Goal: Check status: Check status

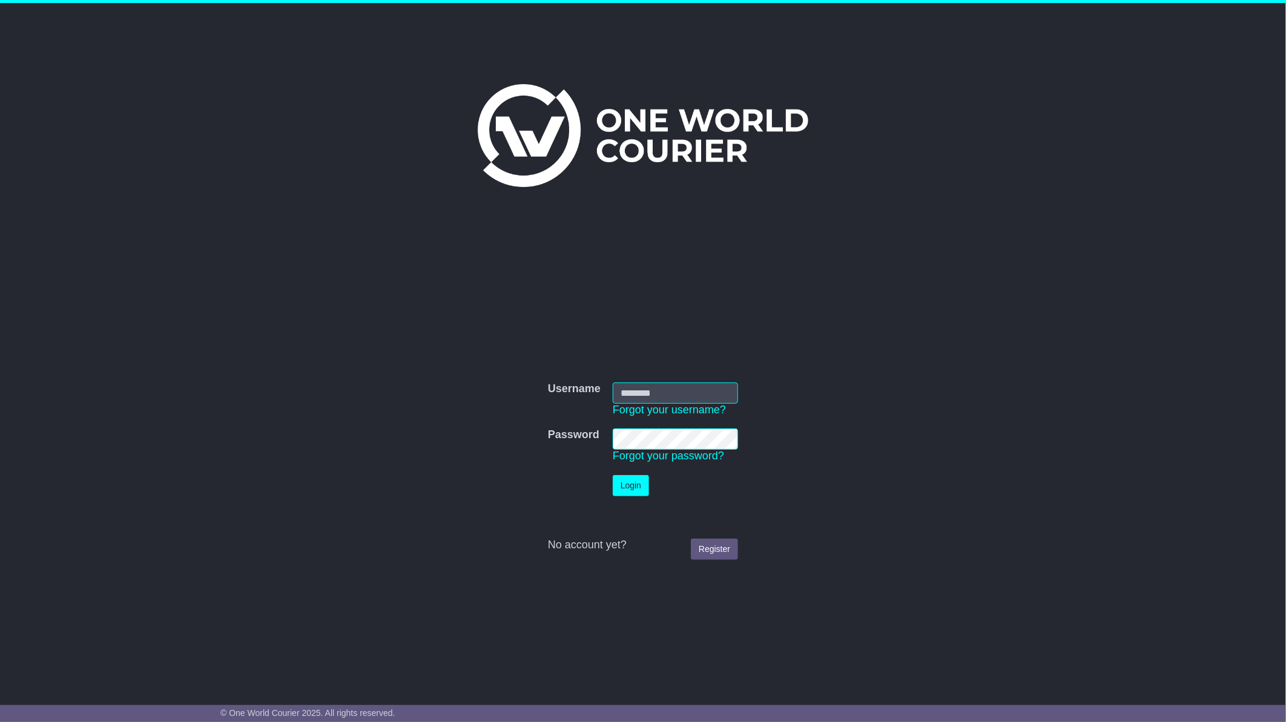
type input "**********"
click at [630, 487] on button "Login" at bounding box center [631, 485] width 36 height 21
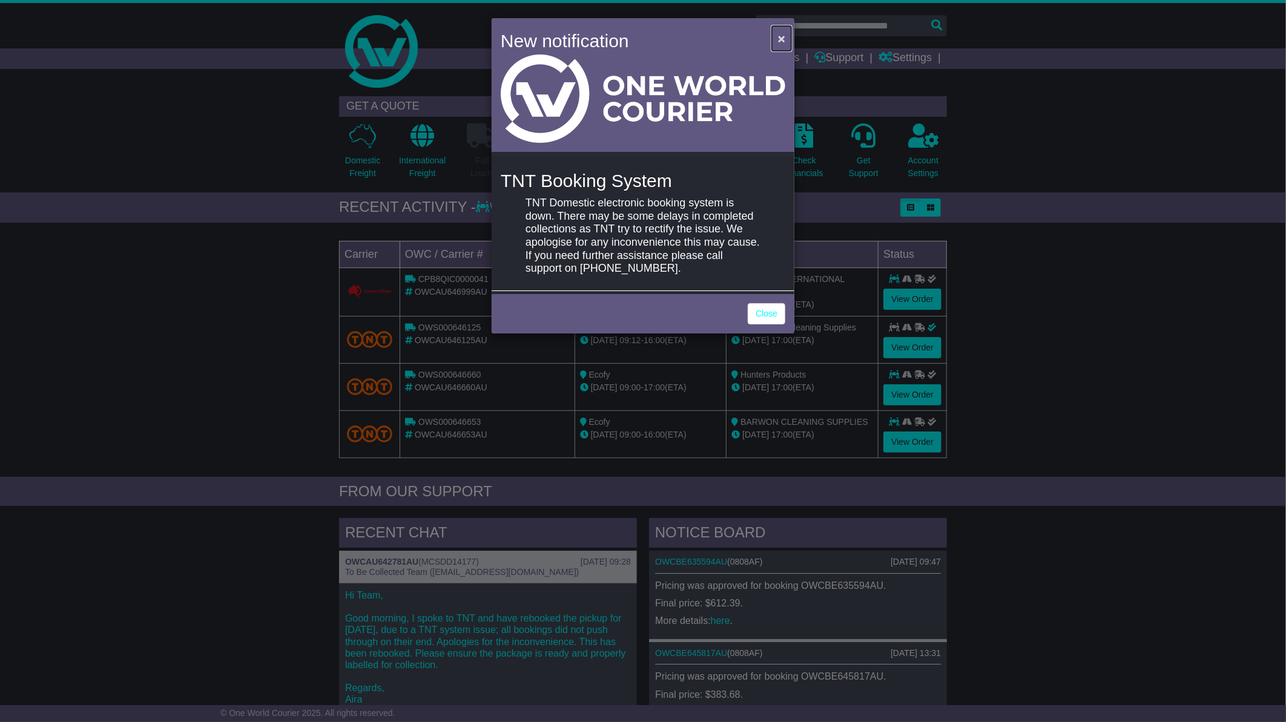
click at [784, 33] on span "×" at bounding box center [781, 38] width 7 height 14
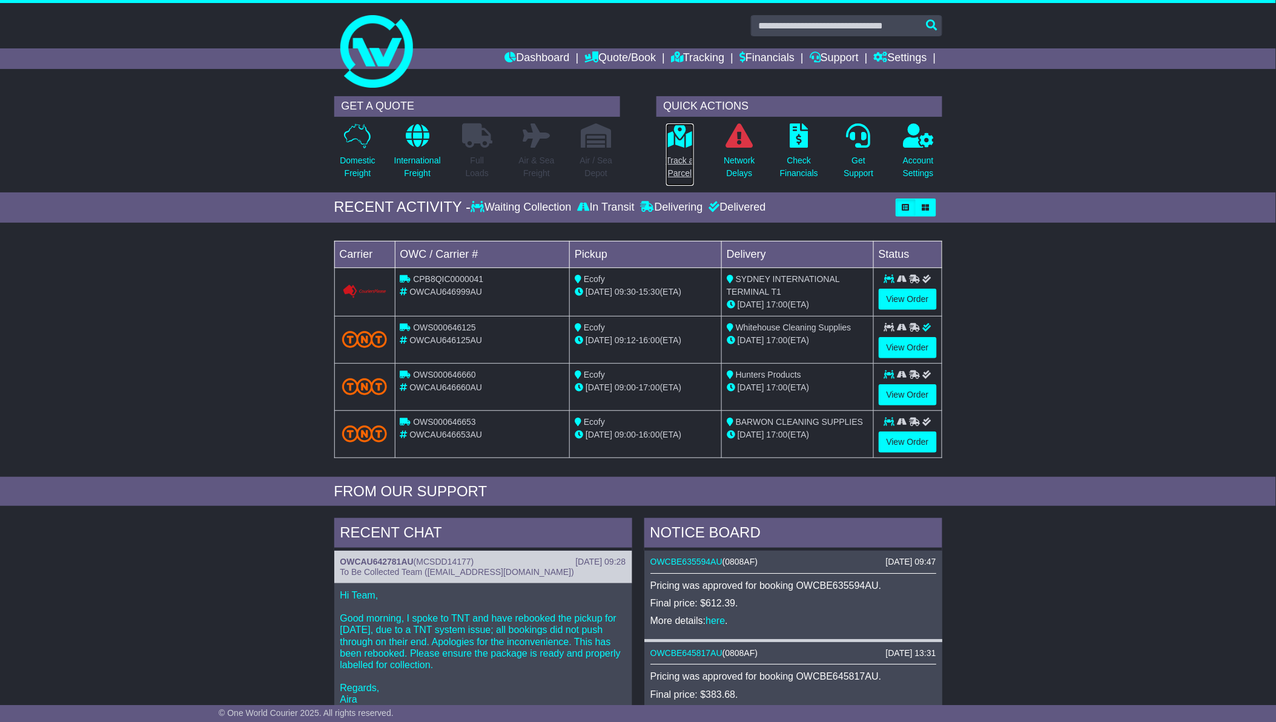
click at [675, 166] on p "Track a Parcel" at bounding box center [680, 166] width 28 height 25
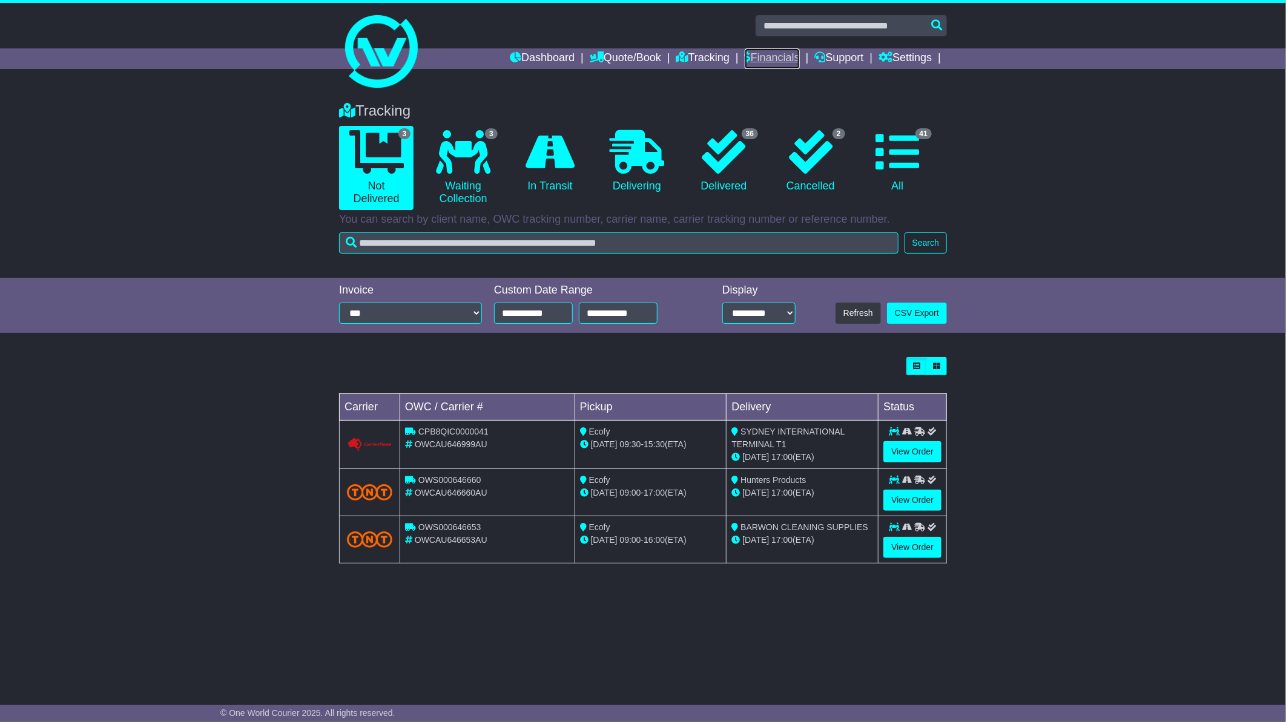
click at [759, 53] on link "Financials" at bounding box center [772, 58] width 55 height 21
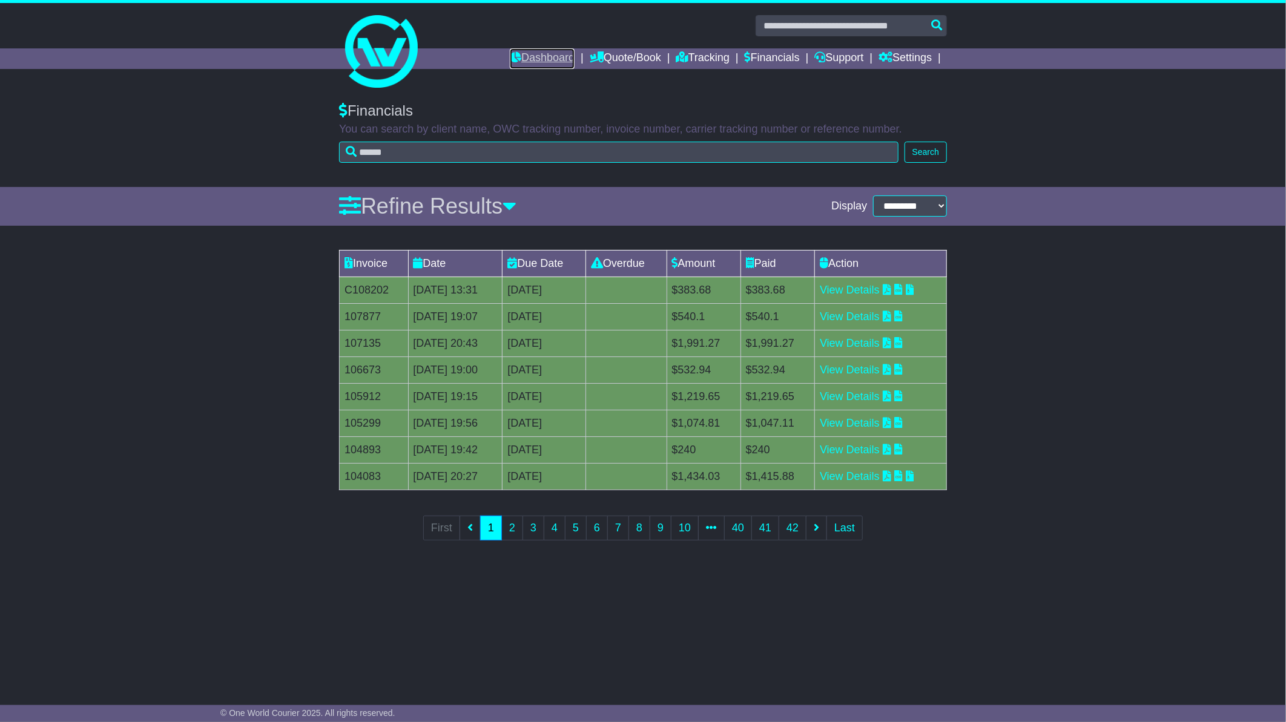
click at [543, 51] on link "Dashboard" at bounding box center [542, 58] width 65 height 21
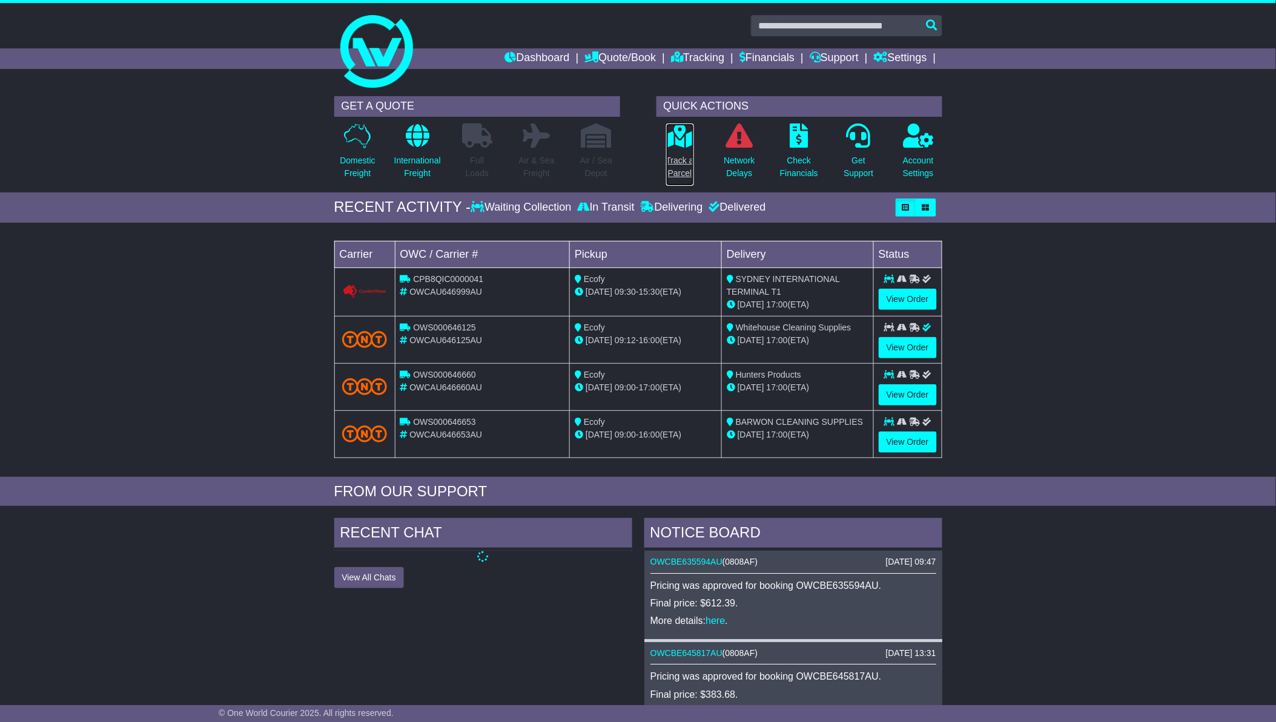
click at [679, 159] on p "Track a Parcel" at bounding box center [680, 166] width 28 height 25
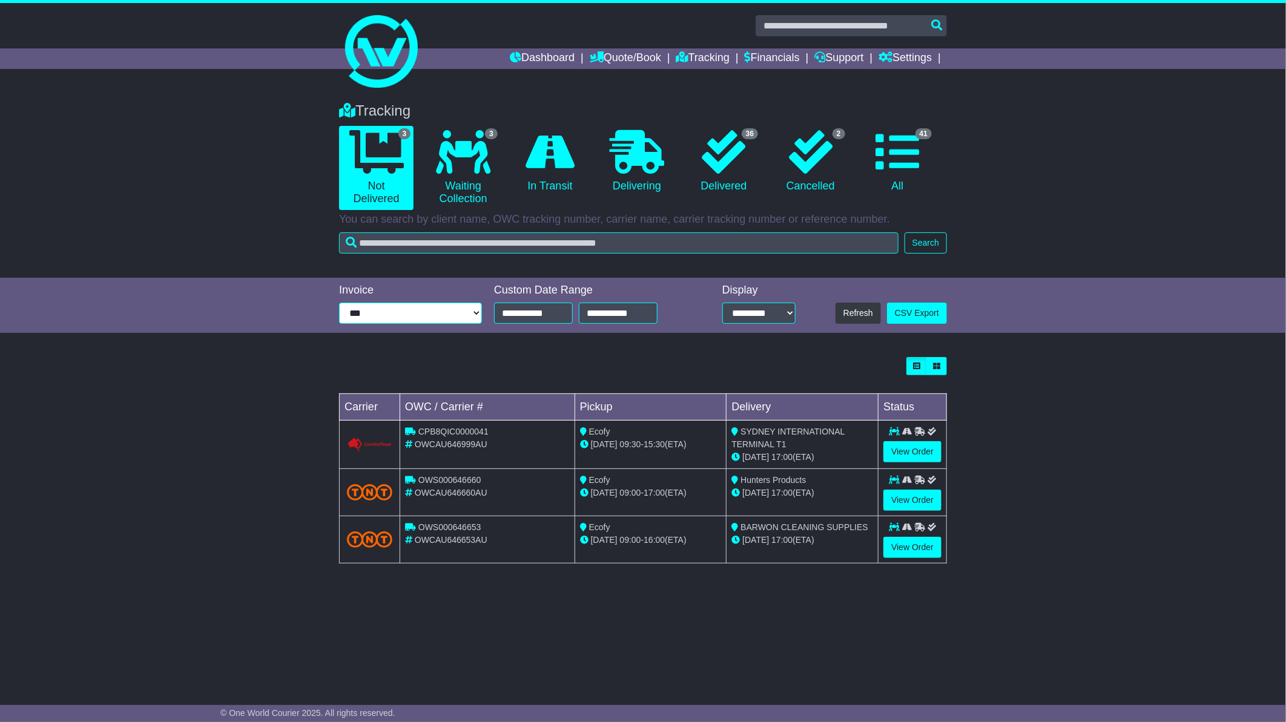
click at [477, 319] on select "**********" at bounding box center [410, 313] width 143 height 21
select select "*****"
click at [339, 303] on select "**********" at bounding box center [410, 313] width 143 height 21
click at [1049, 229] on div "Tracking Not Delivered Waiting Collection In Transit Delivering Delivered" at bounding box center [643, 184] width 1286 height 188
click at [1088, 214] on div "Tracking 3 Not Delivered 3 Waiting Collection 0 In Transit 0 Delivering 2" at bounding box center [643, 184] width 1286 height 188
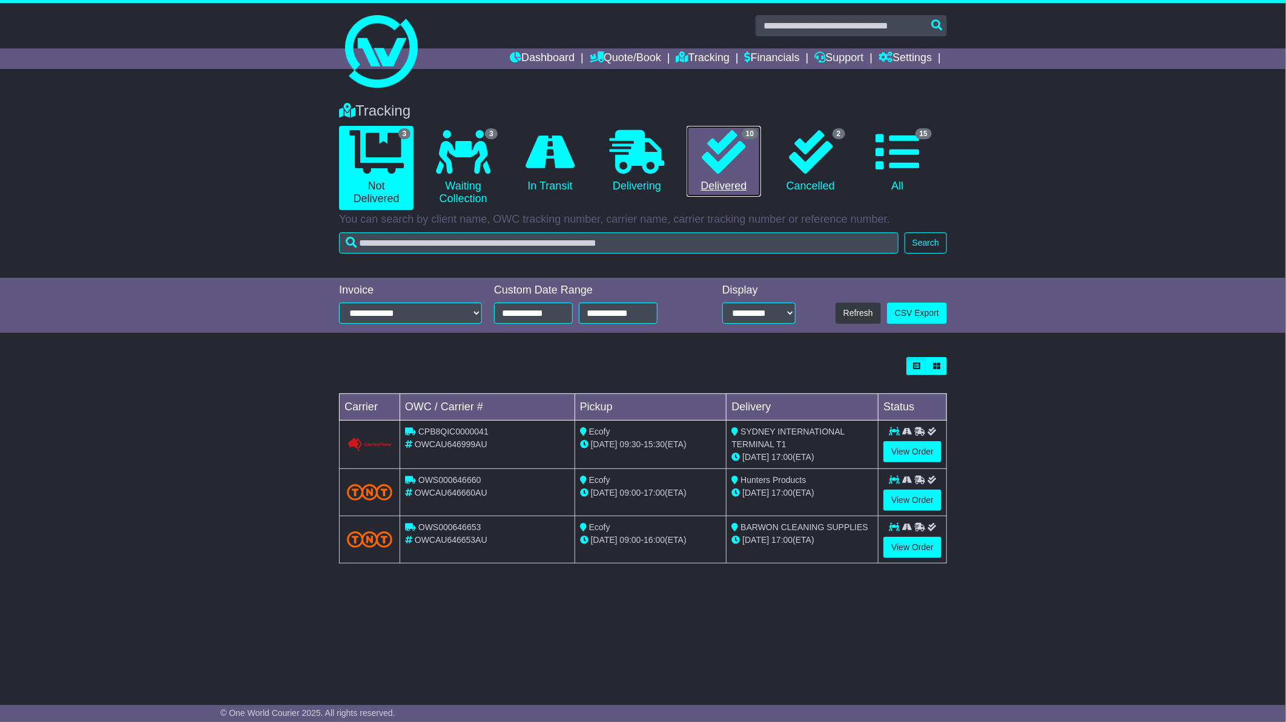
click at [718, 171] on icon at bounding box center [724, 152] width 44 height 44
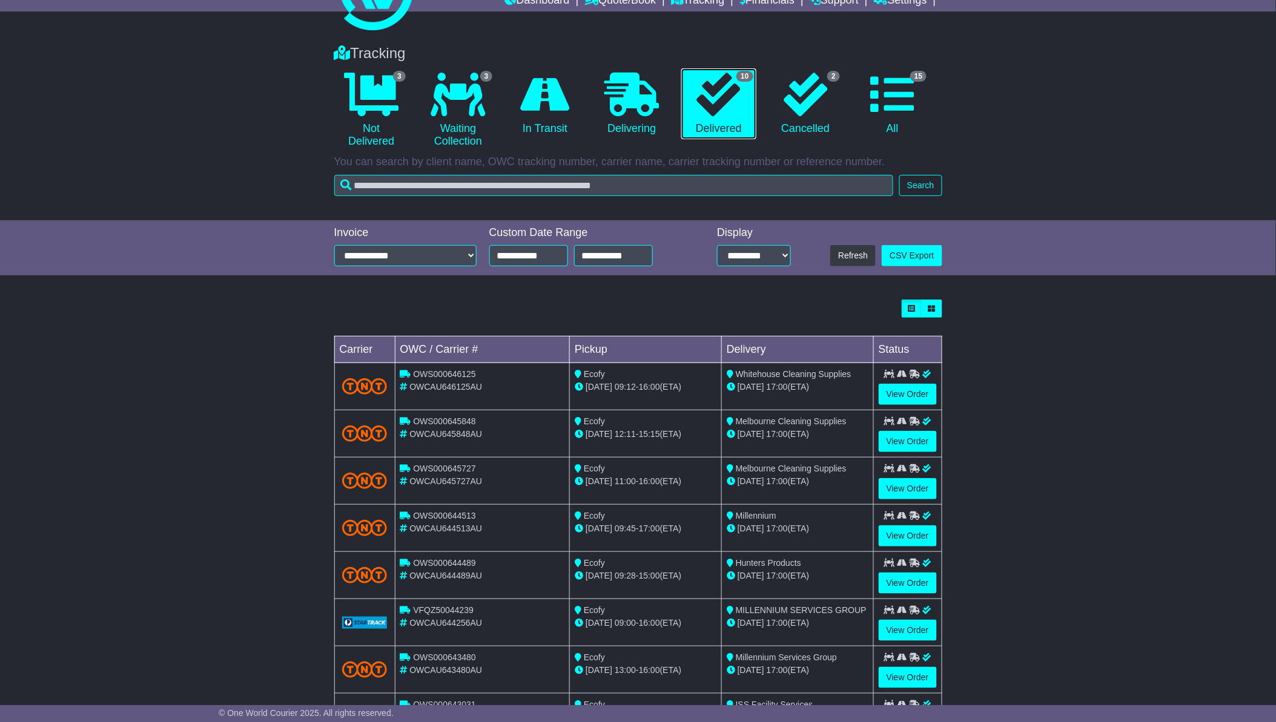
scroll to position [173, 0]
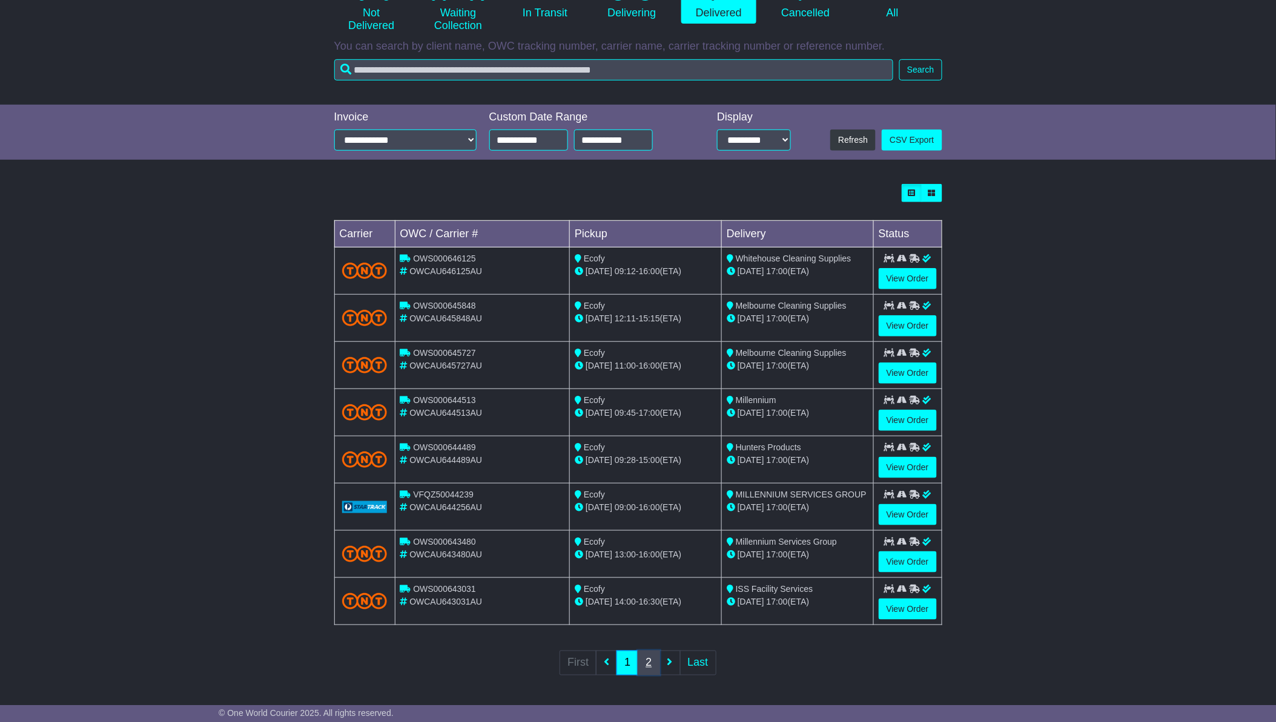
click at [646, 660] on link "2" at bounding box center [649, 663] width 22 height 25
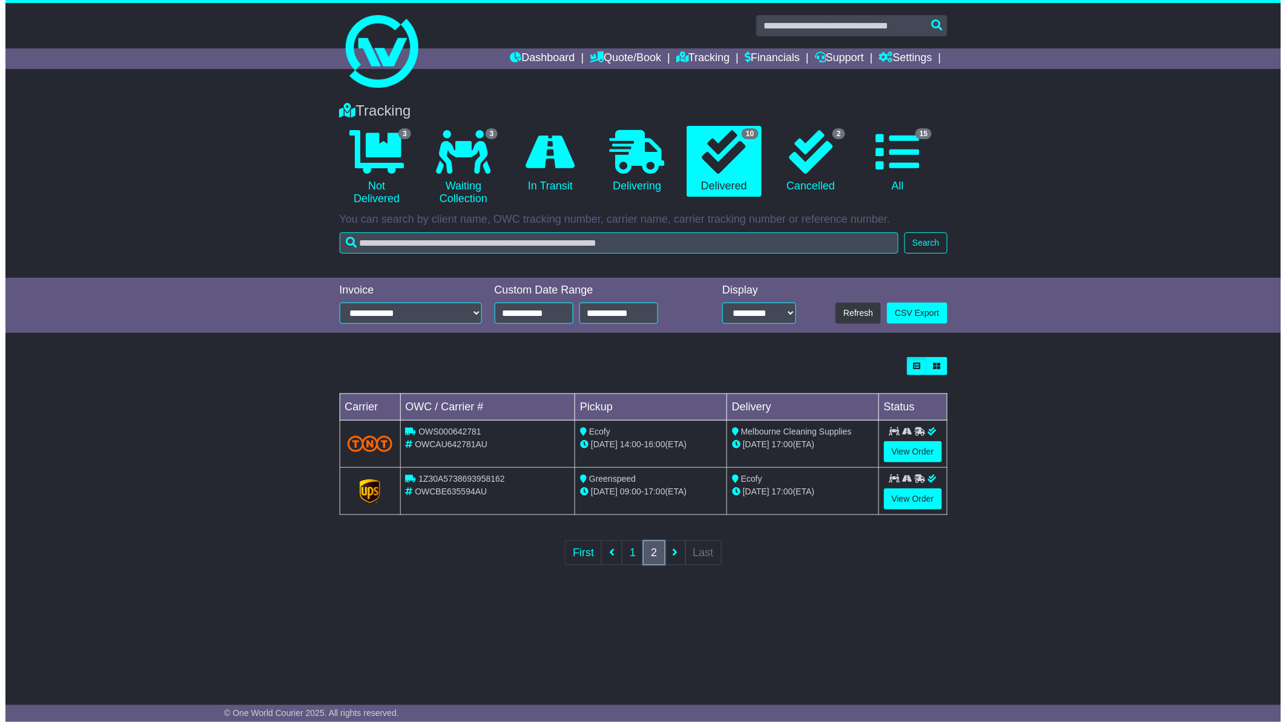
scroll to position [0, 0]
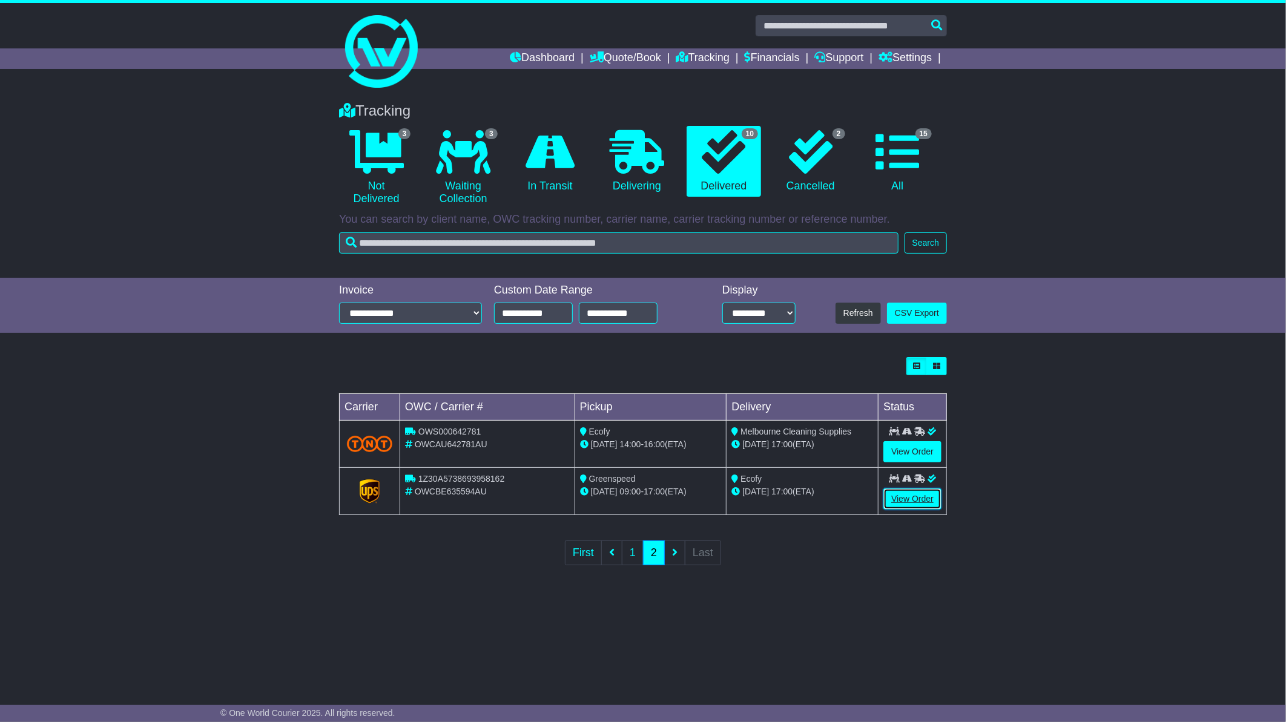
click at [899, 497] on link "View Order" at bounding box center [913, 499] width 58 height 21
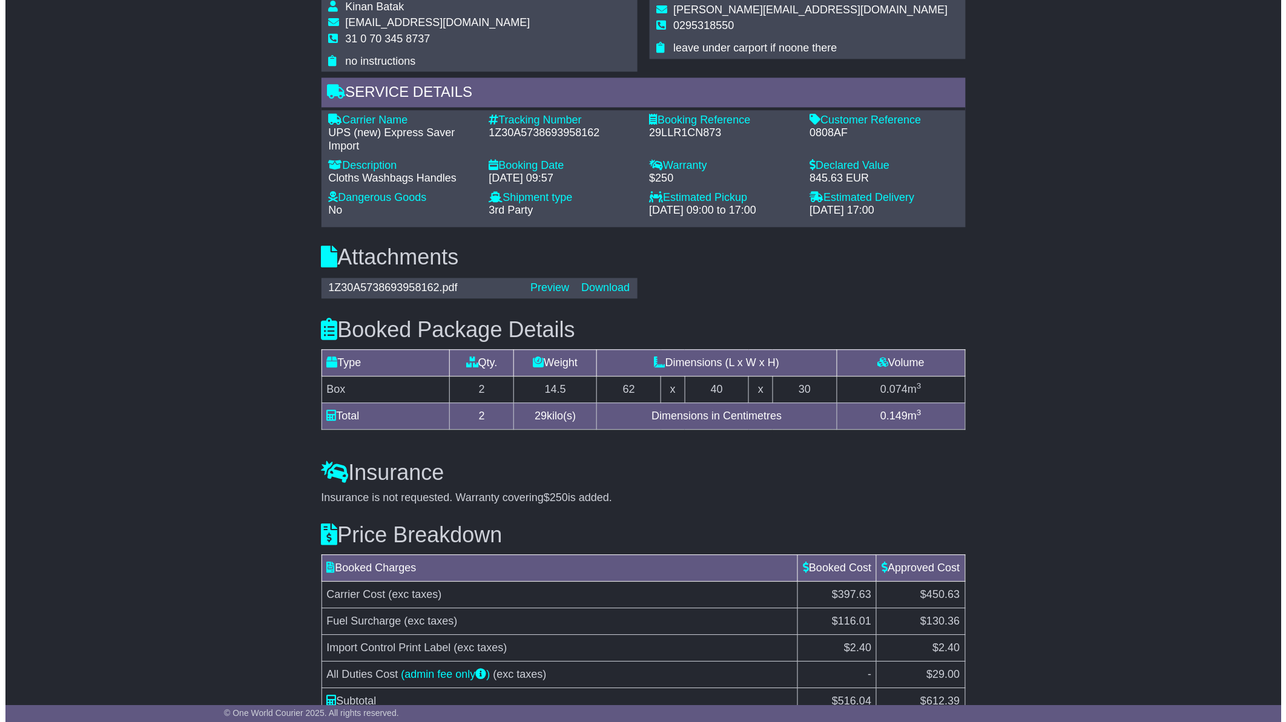
scroll to position [953, 0]
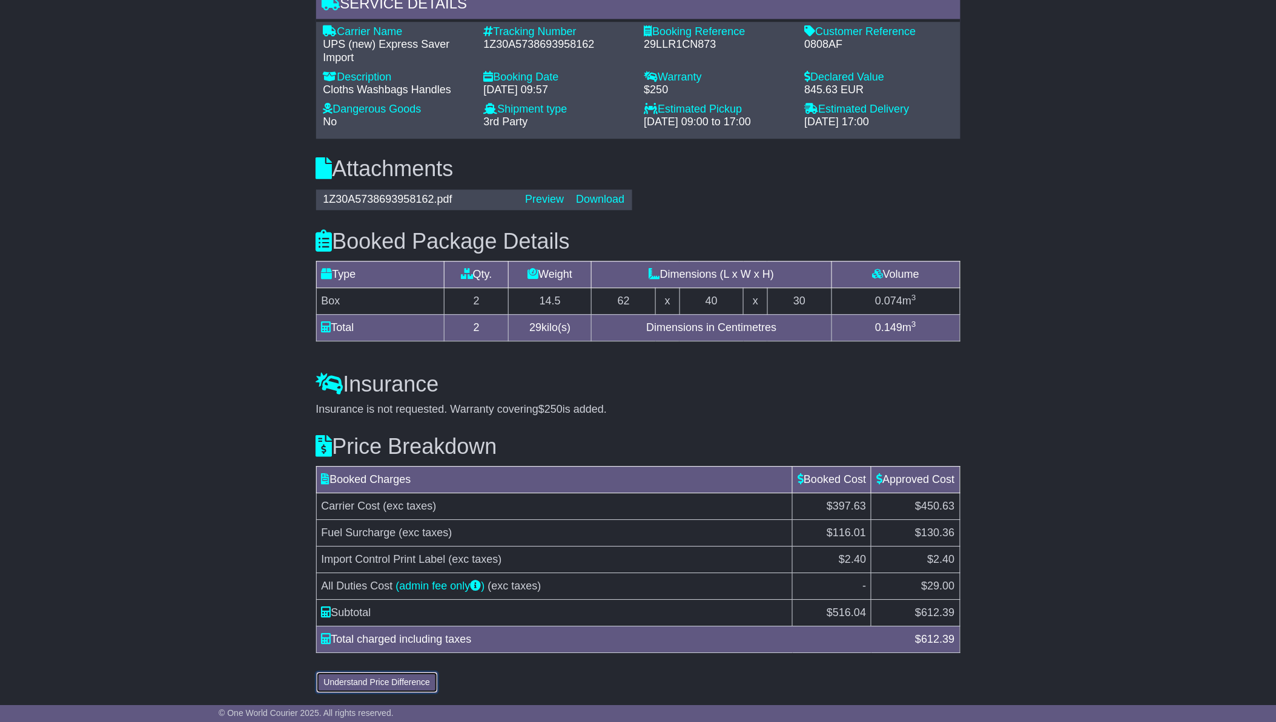
click at [386, 677] on button "Understand Price Difference" at bounding box center [377, 682] width 122 height 21
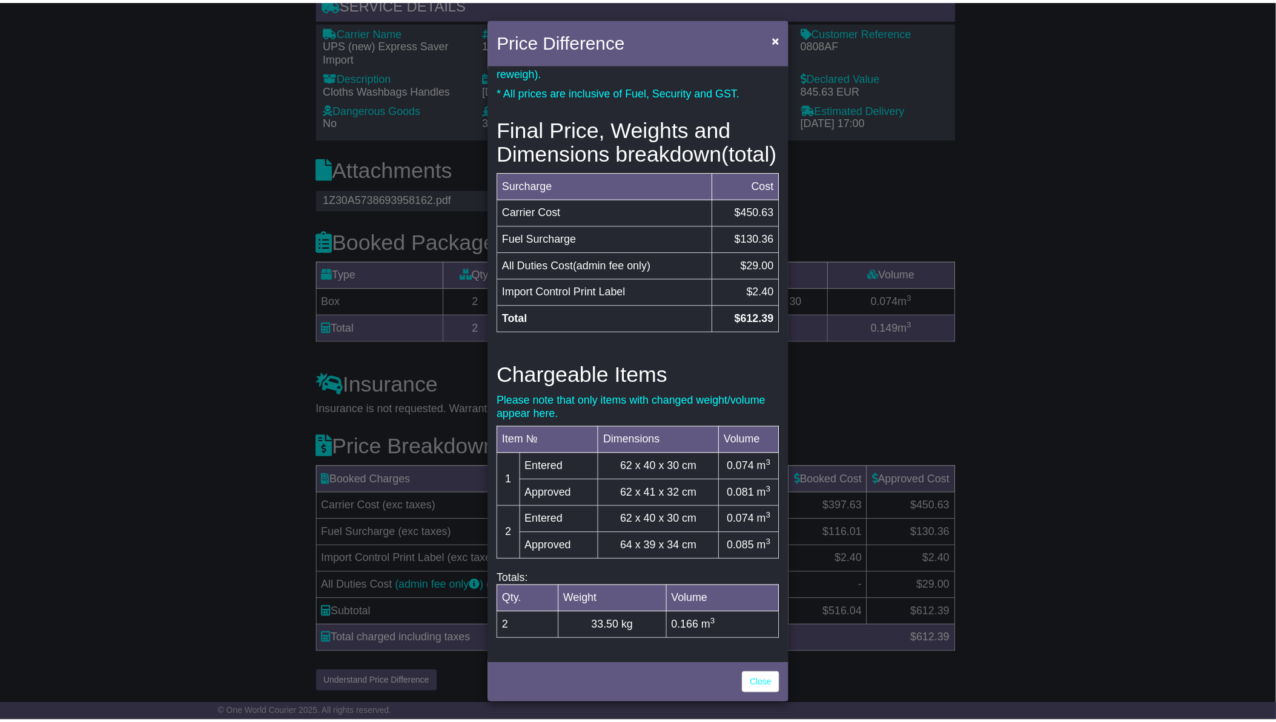
scroll to position [282, 0]
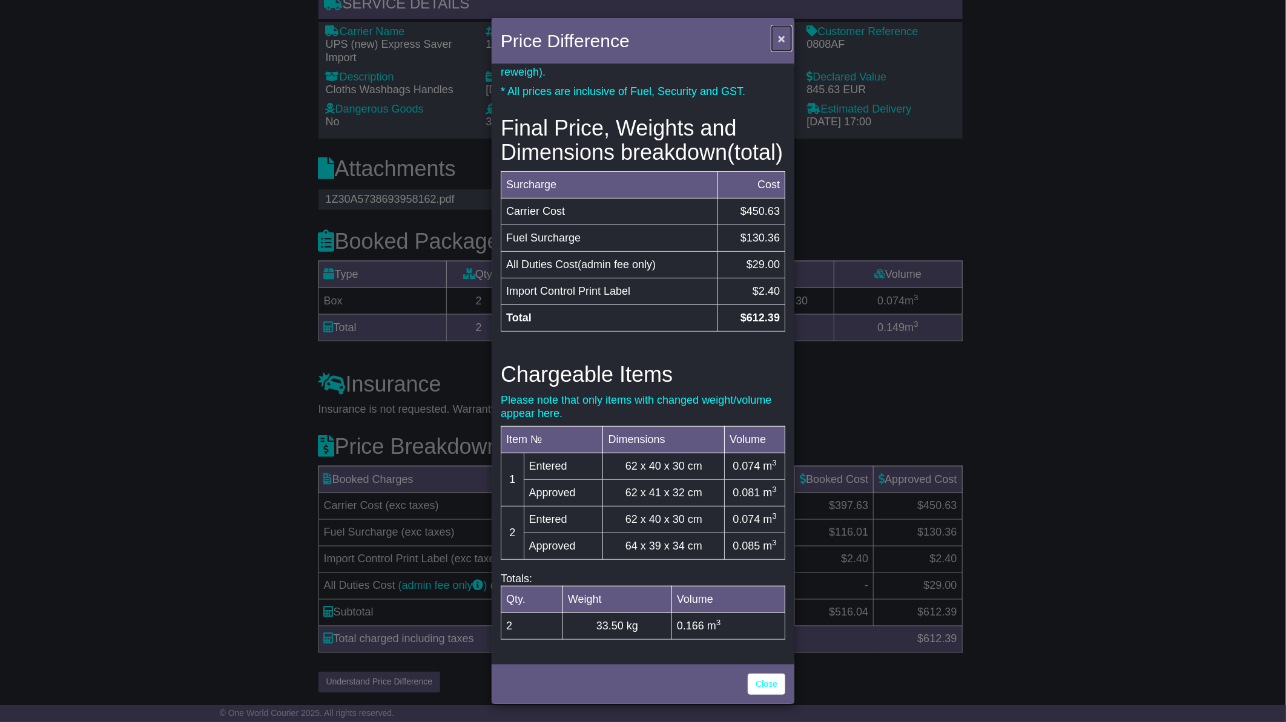
click at [784, 33] on span "×" at bounding box center [781, 38] width 7 height 14
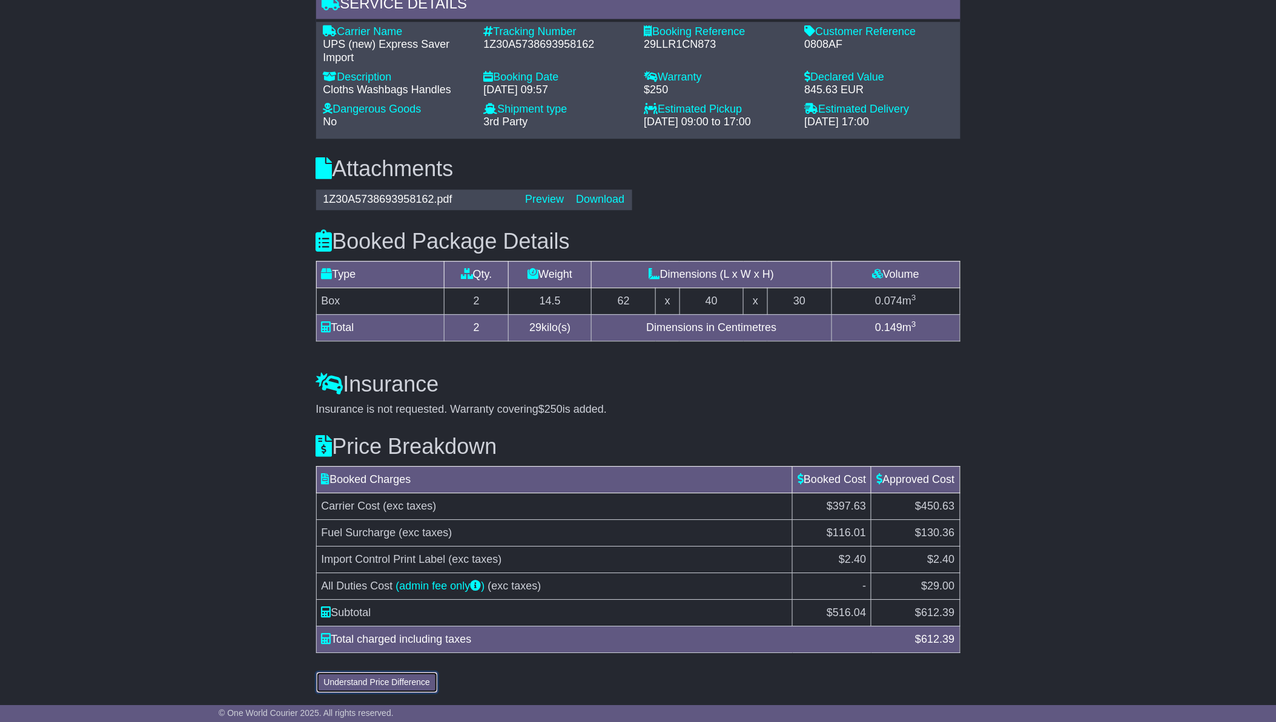
click at [379, 681] on button "Understand Price Difference" at bounding box center [377, 682] width 122 height 21
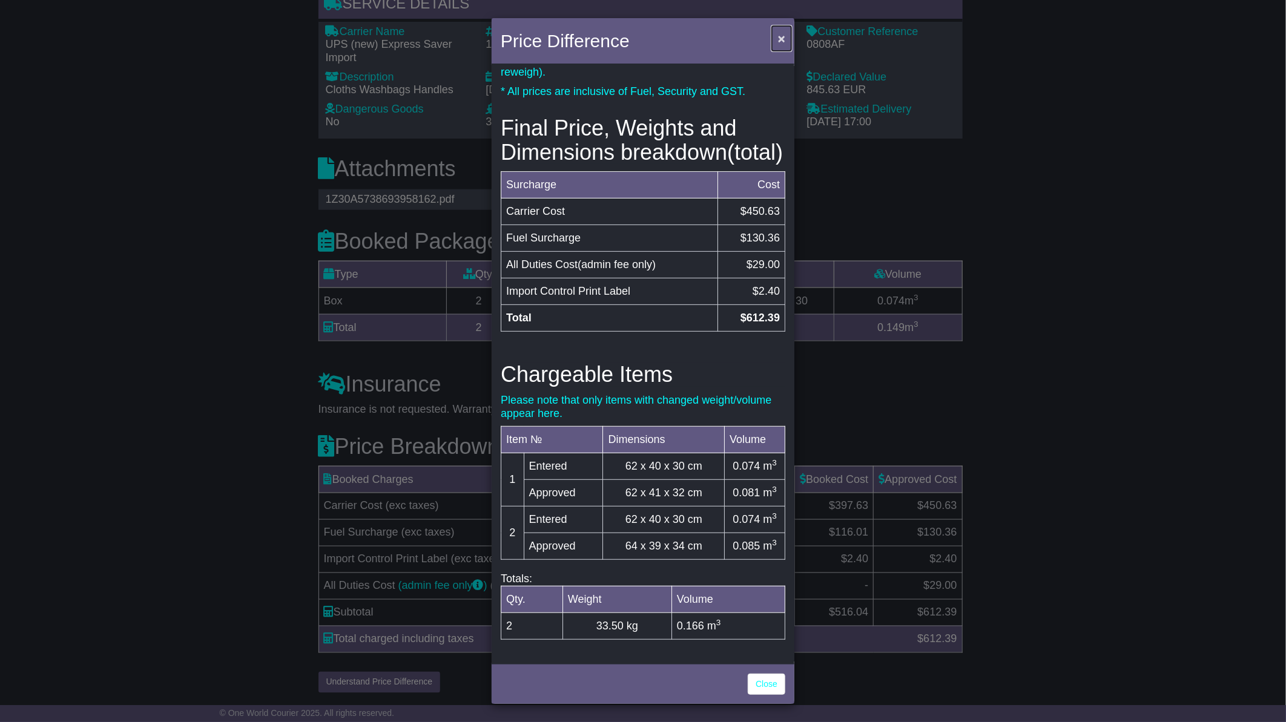
click at [782, 41] on span "×" at bounding box center [781, 38] width 7 height 14
